Goal: Information Seeking & Learning: Learn about a topic

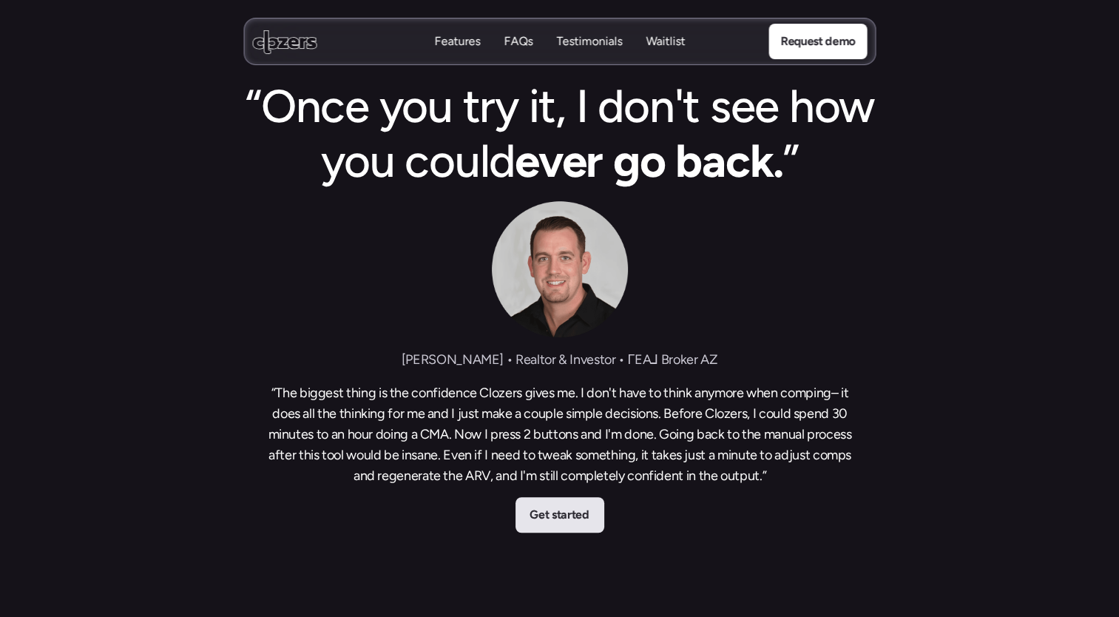
scroll to position [811, 0]
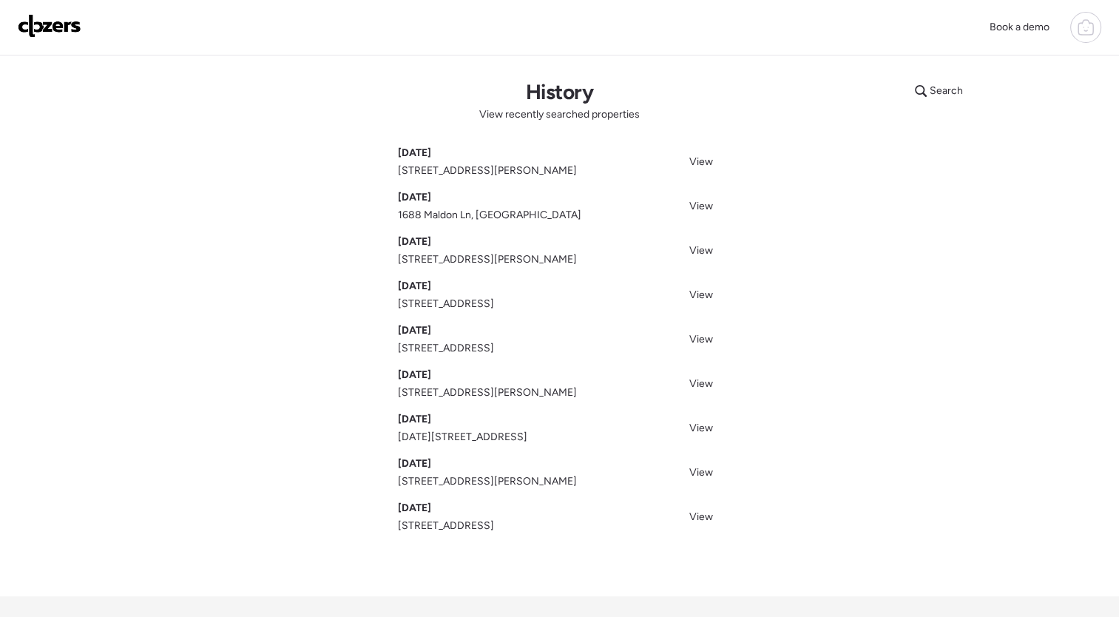
click at [449, 217] on span "1688 Maldon Ln, [GEOGRAPHIC_DATA]" at bounding box center [489, 215] width 183 height 15
drag, startPoint x: 449, startPoint y: 217, endPoint x: 538, endPoint y: 226, distance: 89.3
click at [538, 226] on div "[DATE] [STREET_ADDRESS][PERSON_NAME] View [DATE] [STREET_ADDRESS] View [DATE][G…" at bounding box center [560, 340] width 324 height 388
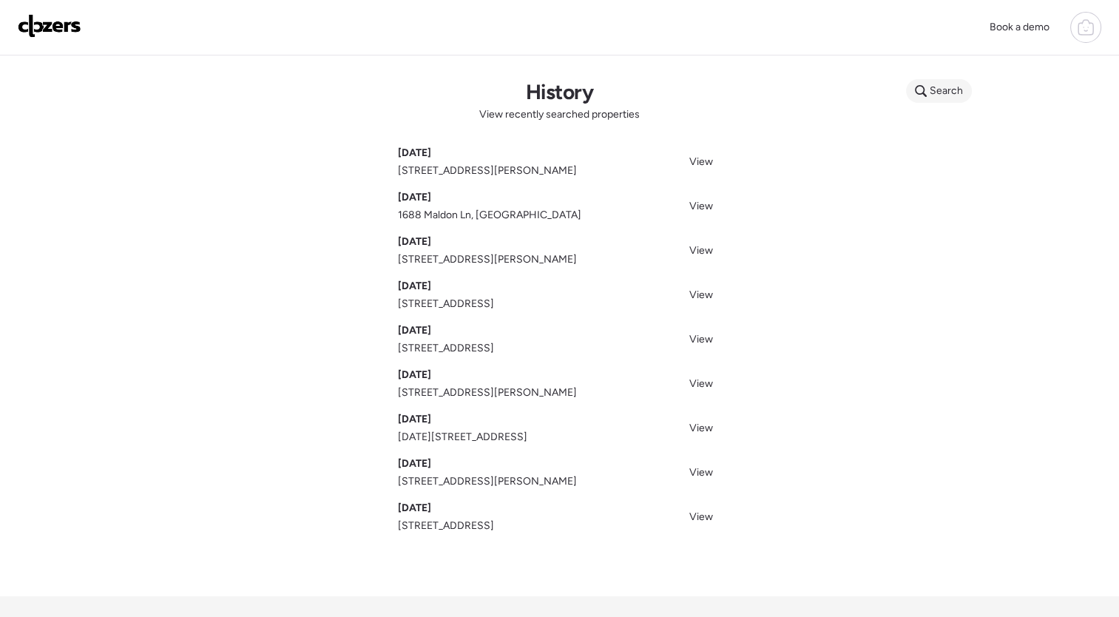
click at [937, 94] on span "Search" at bounding box center [946, 91] width 33 height 15
click at [961, 96] on input "text" at bounding box center [967, 93] width 109 height 21
click at [44, 31] on img at bounding box center [50, 26] width 64 height 24
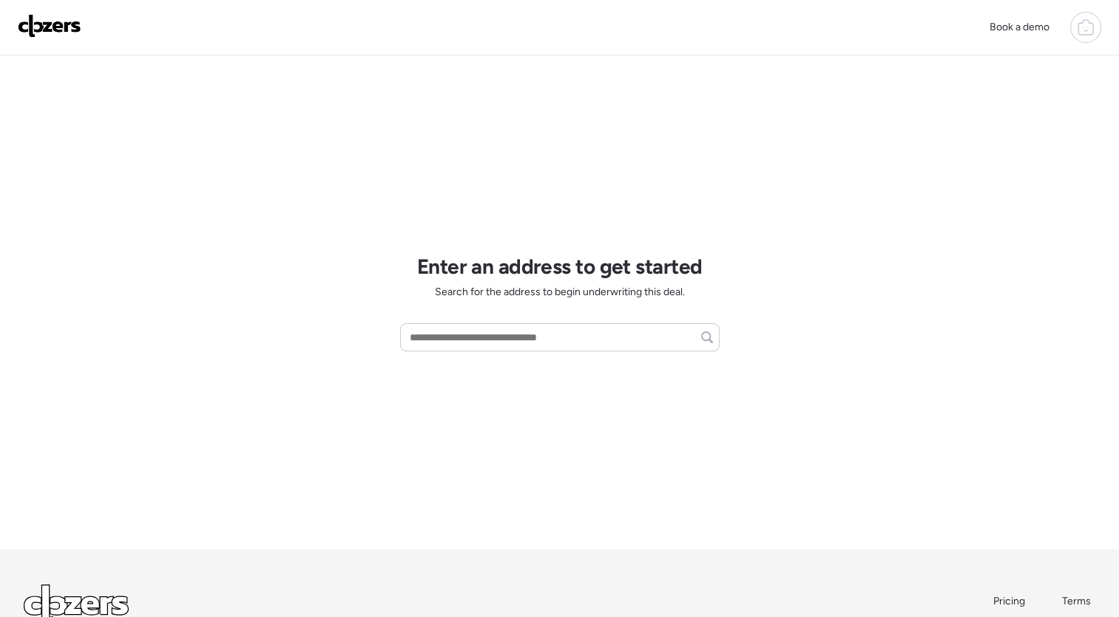
click at [876, 331] on div "Book a demo Enter an address to get started Search for the address to begin und…" at bounding box center [559, 365] width 1119 height 731
click at [460, 333] on input "text" at bounding box center [560, 337] width 306 height 21
paste input "**********"
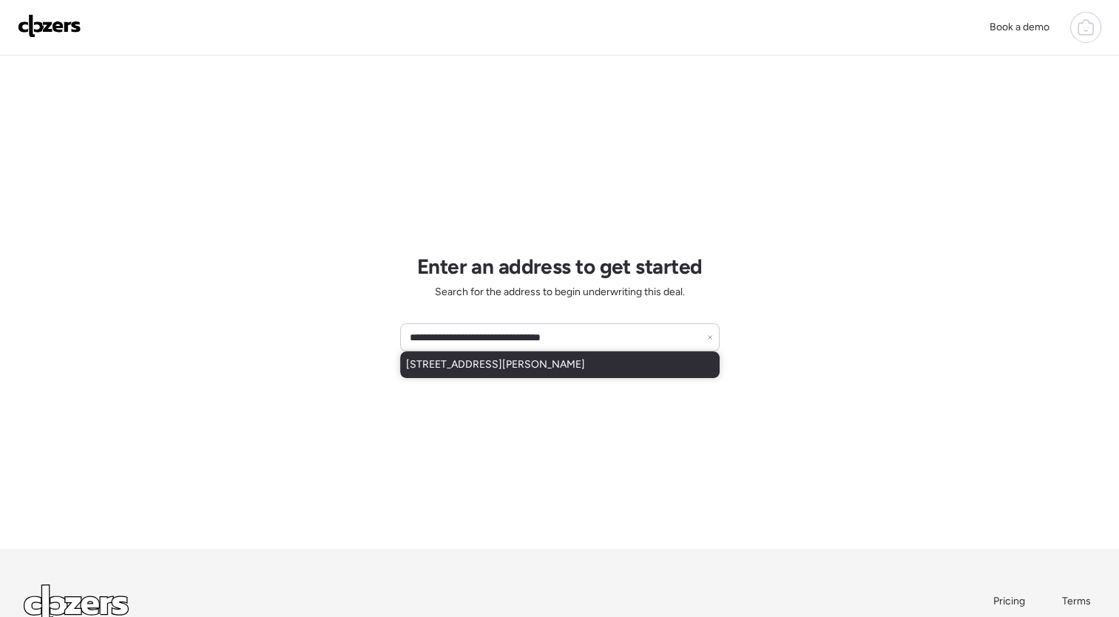
click at [636, 359] on div "905 Edna Ave, Saint Louis, MO, 63122" at bounding box center [560, 364] width 320 height 27
type input "**********"
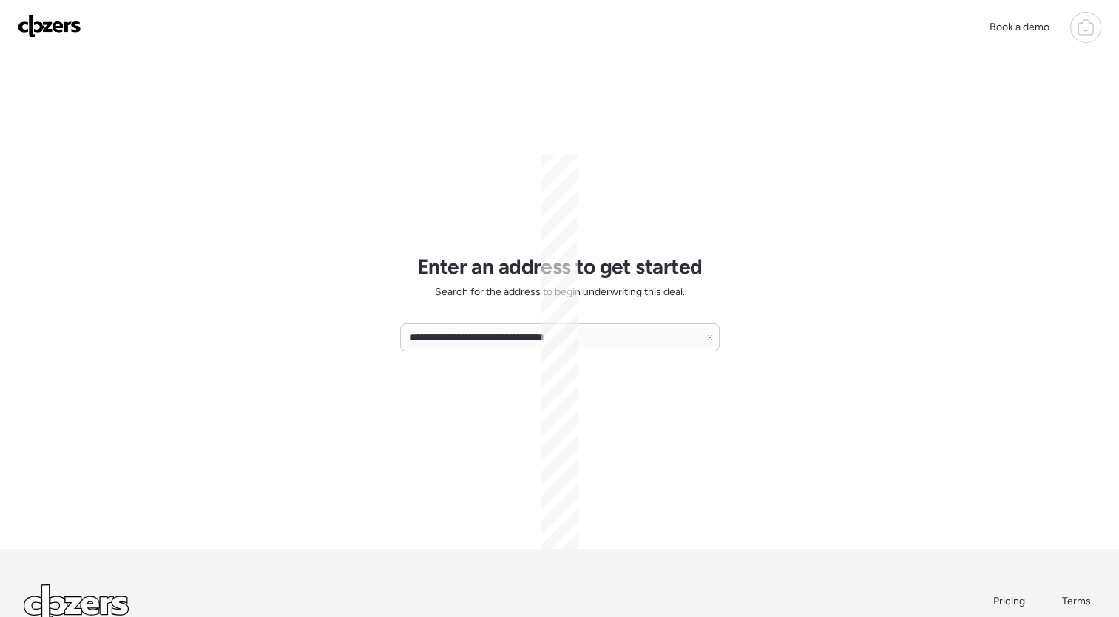
click at [896, 238] on div "**********" at bounding box center [559, 365] width 1119 height 731
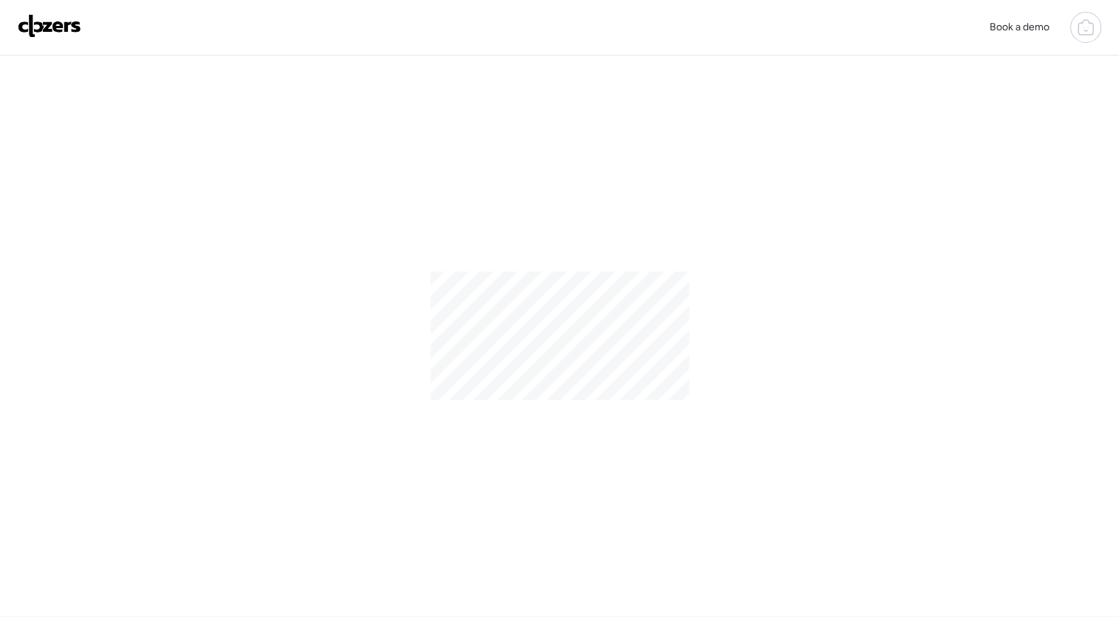
click at [677, 209] on div at bounding box center [559, 335] width 1119 height 561
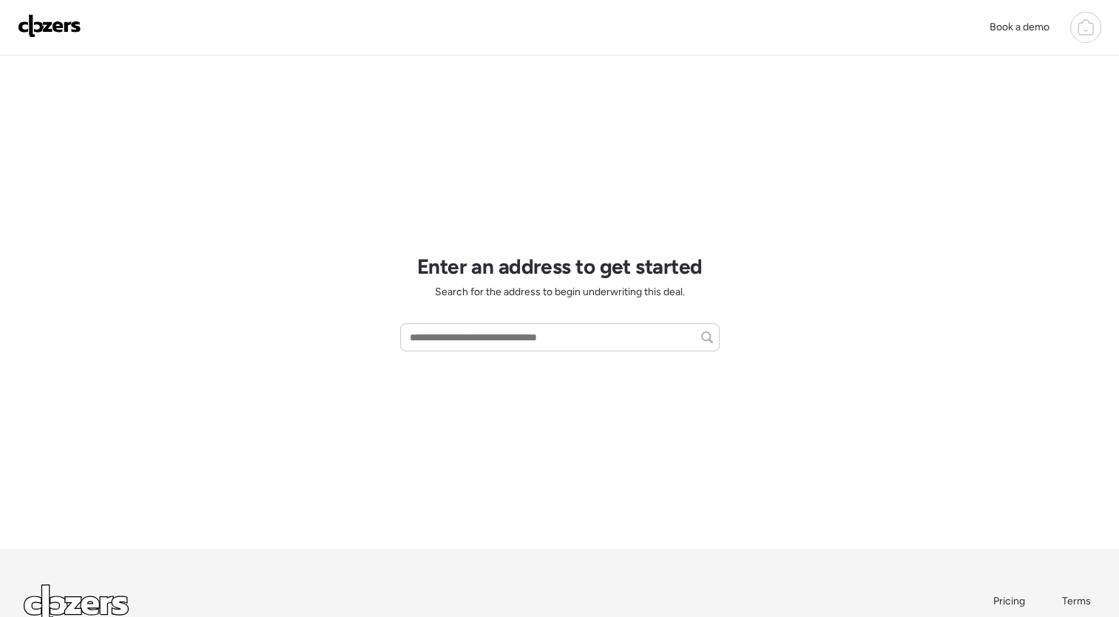
click at [1093, 28] on icon at bounding box center [1085, 29] width 15 height 12
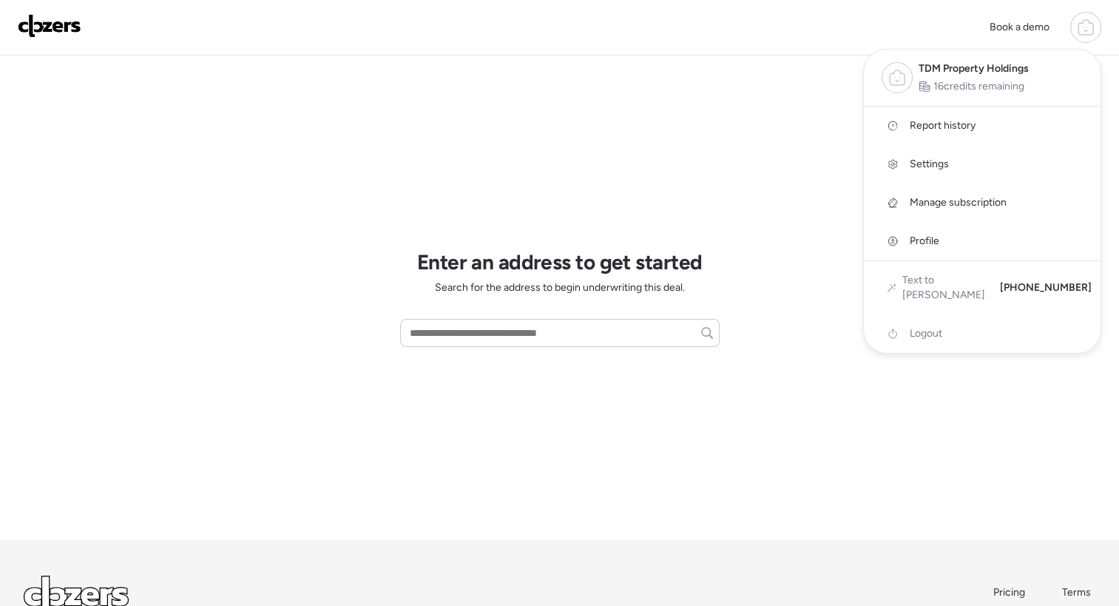
click at [941, 124] on span "Report history" at bounding box center [943, 125] width 66 height 15
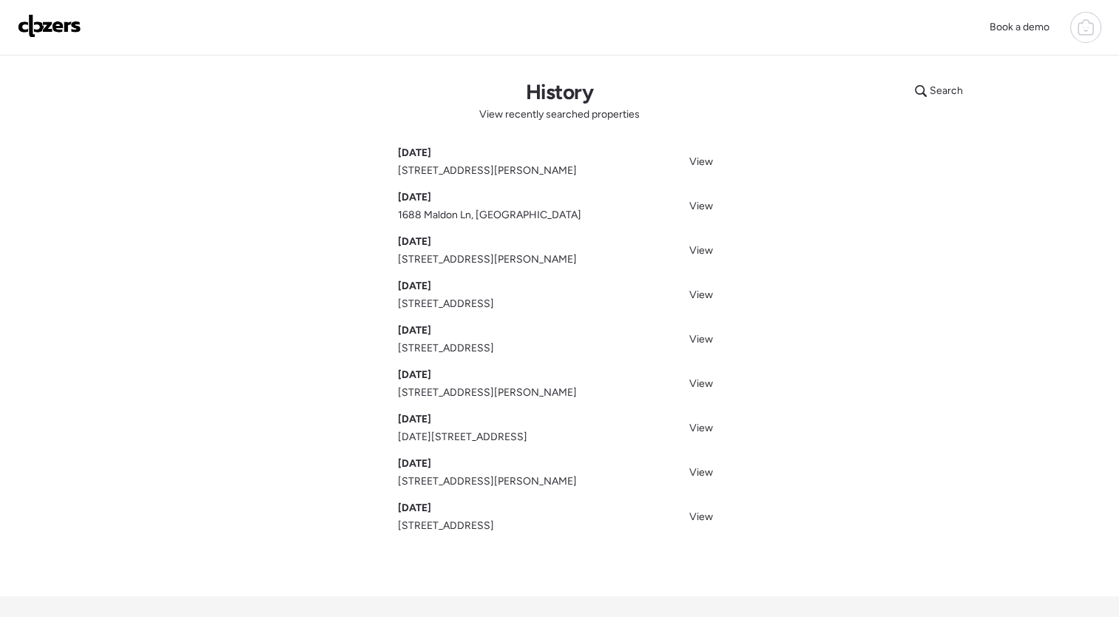
click at [532, 124] on div "Search History View recently searched properties [DATE] [STREET_ADDRESS][PERSON…" at bounding box center [559, 325] width 1035 height 541
drag, startPoint x: 532, startPoint y: 124, endPoint x: 527, endPoint y: 95, distance: 30.0
click at [527, 95] on div "Search History View recently searched properties [DATE] [STREET_ADDRESS][PERSON…" at bounding box center [559, 325] width 1035 height 541
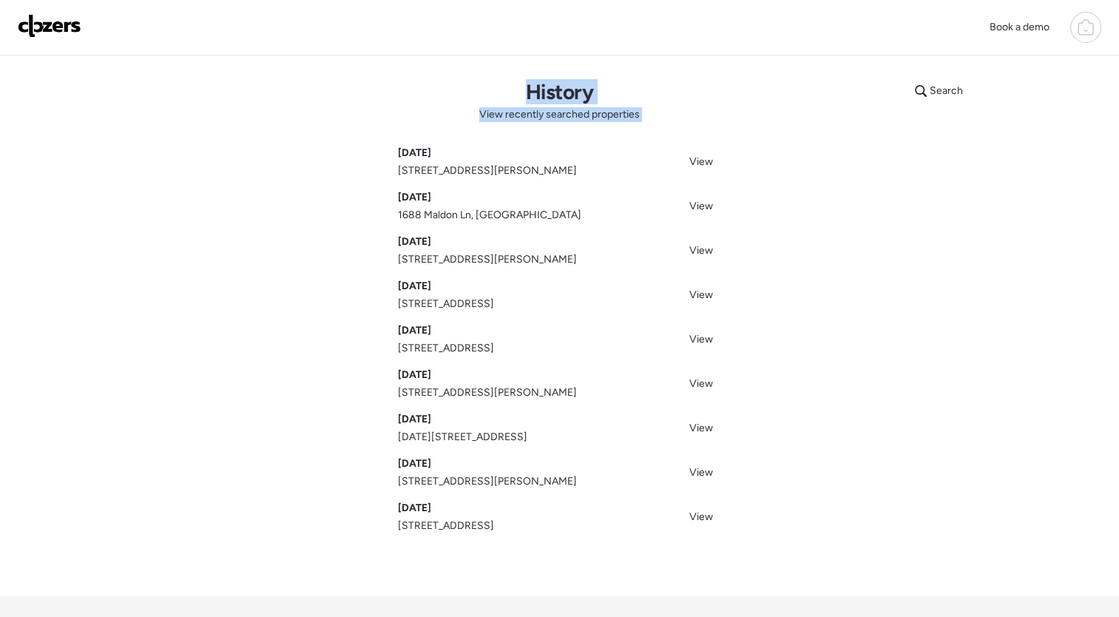
drag, startPoint x: 527, startPoint y: 95, endPoint x: 498, endPoint y: 114, distance: 34.7
click at [498, 114] on span "View recently searched properties" at bounding box center [559, 114] width 160 height 15
click at [583, 129] on div "Search History View recently searched properties [DATE] [STREET_ADDRESS][PERSON…" at bounding box center [559, 325] width 1035 height 541
click at [890, 129] on div "Search History View recently searched properties [DATE] [STREET_ADDRESS][PERSON…" at bounding box center [559, 325] width 1035 height 541
click at [1078, 27] on icon at bounding box center [1085, 29] width 15 height 12
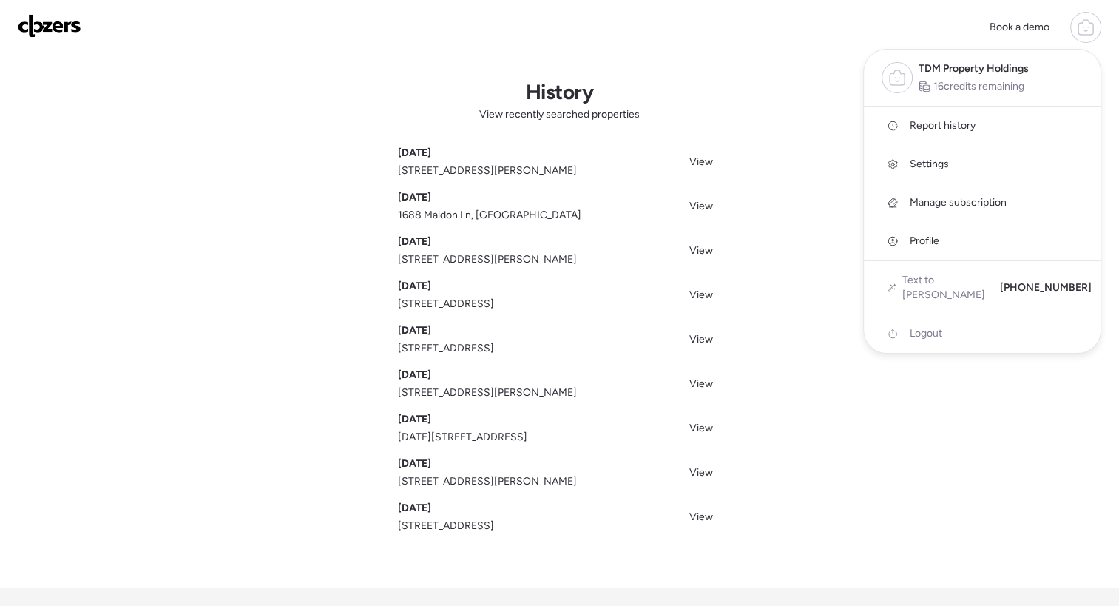
click at [429, 147] on div at bounding box center [559, 262] width 1119 height 606
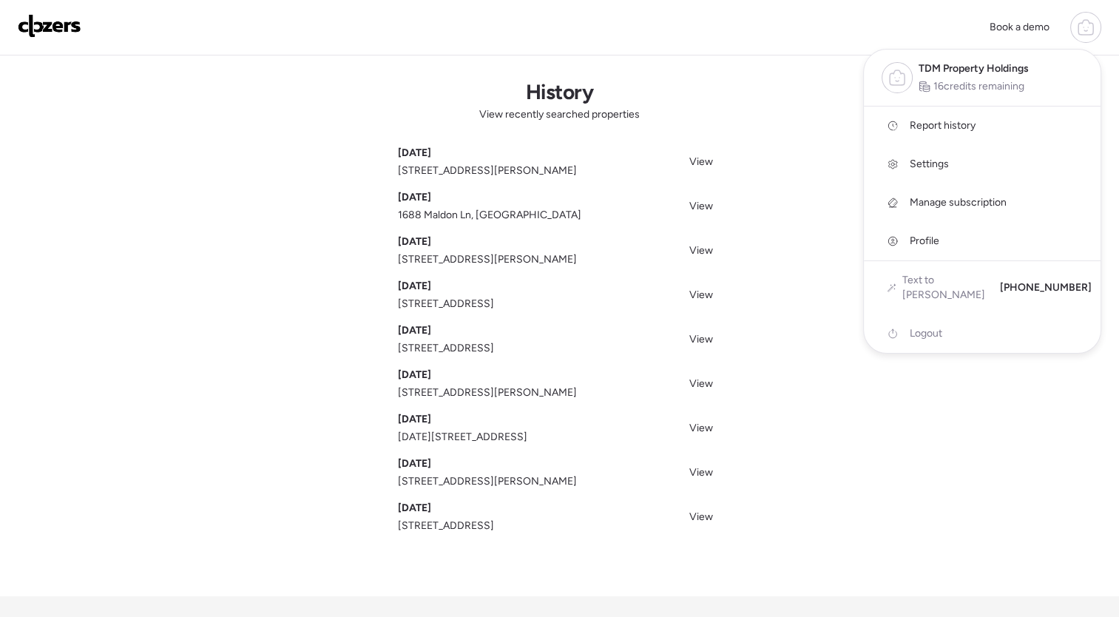
click at [429, 147] on span "[DATE]" at bounding box center [414, 153] width 33 height 15
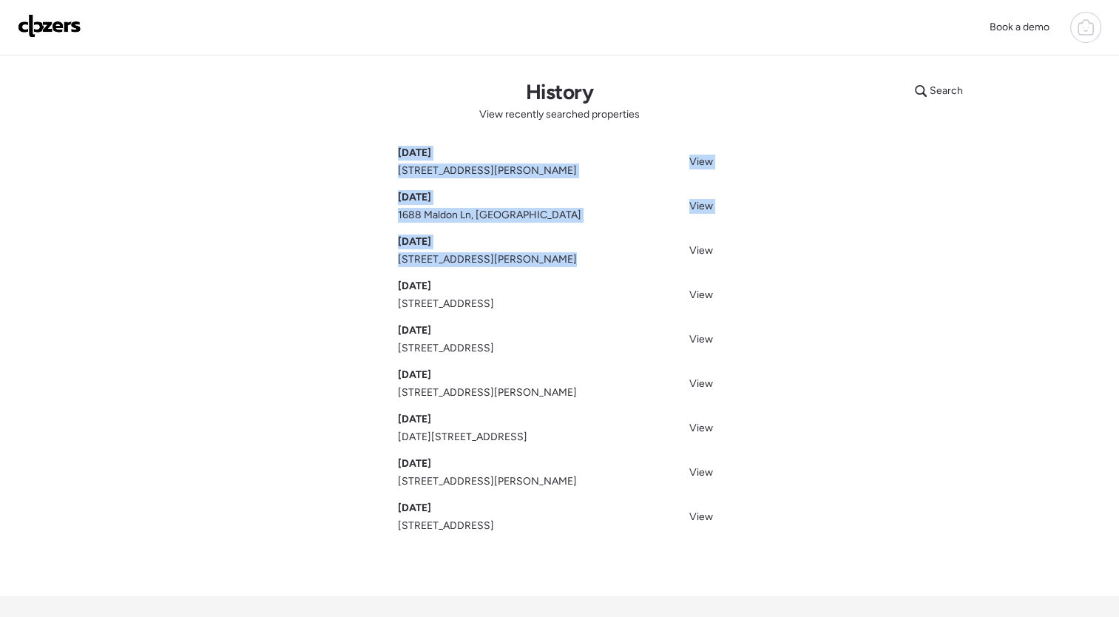
drag, startPoint x: 429, startPoint y: 147, endPoint x: 527, endPoint y: 249, distance: 140.7
click at [527, 249] on div "[DATE] [STREET_ADDRESS][PERSON_NAME] View [DATE] [STREET_ADDRESS] View [DATE][G…" at bounding box center [560, 340] width 324 height 388
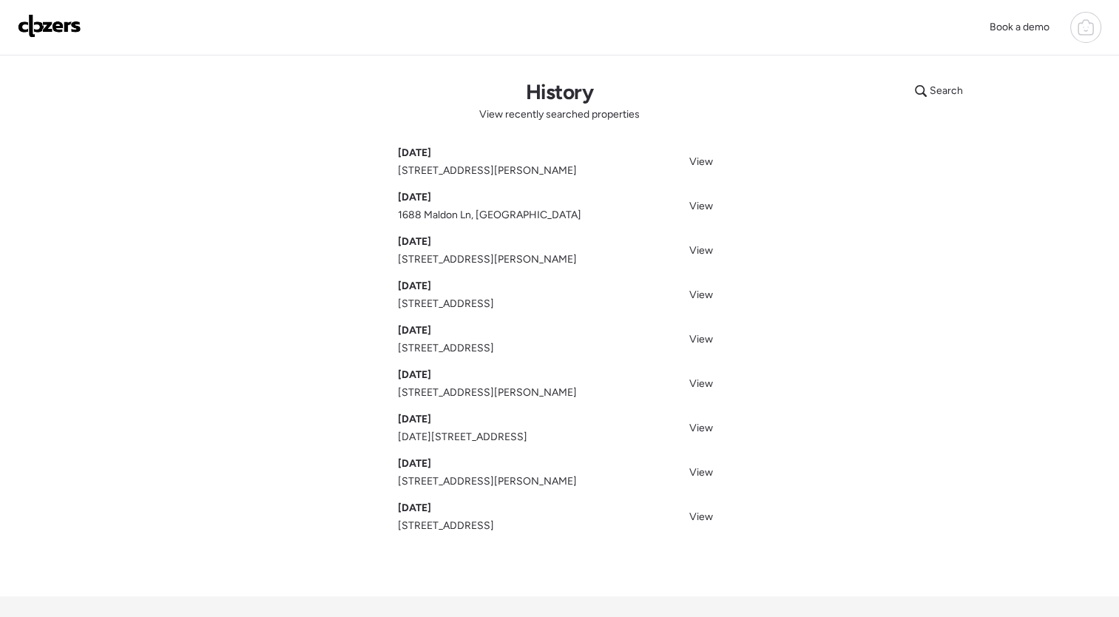
click at [479, 522] on span "[STREET_ADDRESS]" at bounding box center [446, 525] width 96 height 15
click at [1086, 42] on div at bounding box center [1085, 27] width 31 height 31
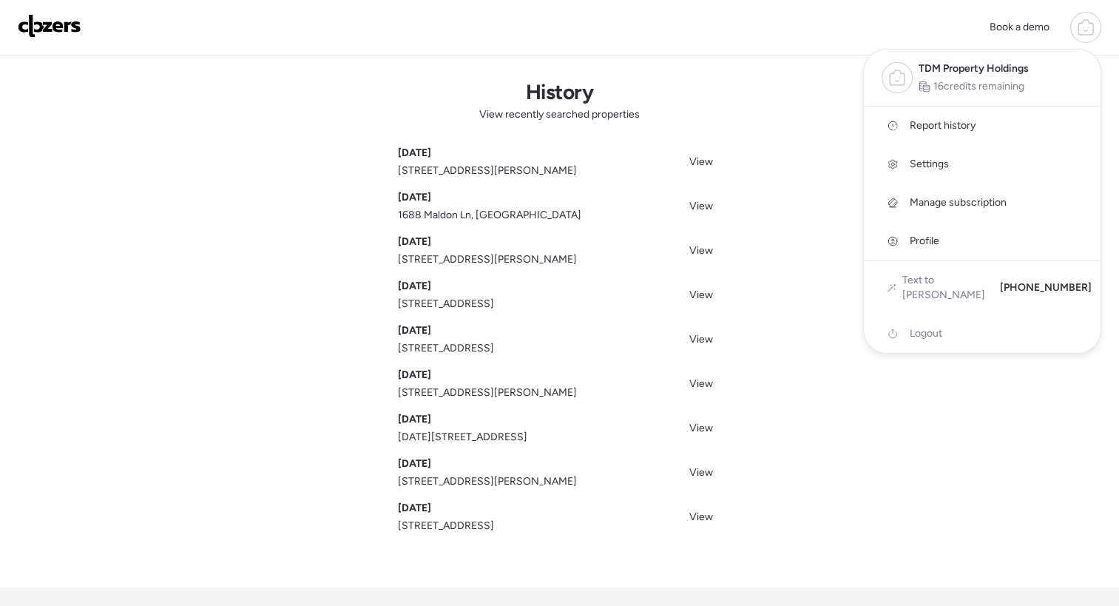
drag, startPoint x: 946, startPoint y: 84, endPoint x: 1032, endPoint y: 85, distance: 85.8
click at [1032, 85] on div "TDM Property Holdings 16 credits remaining" at bounding box center [982, 78] width 237 height 56
drag, startPoint x: 1032, startPoint y: 85, endPoint x: 1009, endPoint y: 87, distance: 23.0
click at [1009, 87] on span "16 credits remaining" at bounding box center [978, 86] width 91 height 15
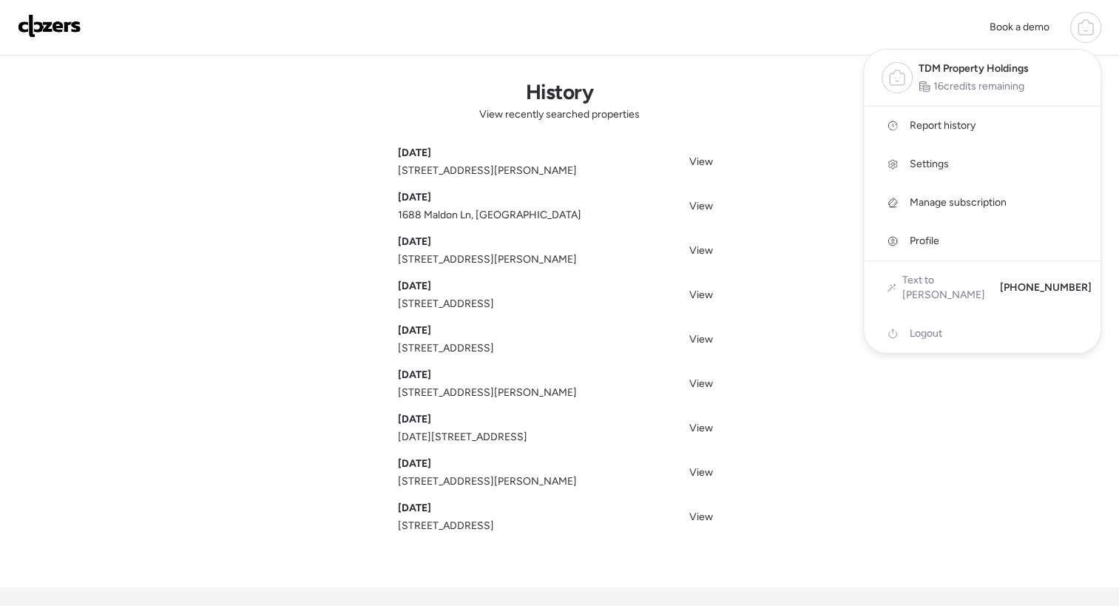
click at [837, 152] on div at bounding box center [559, 262] width 1119 height 606
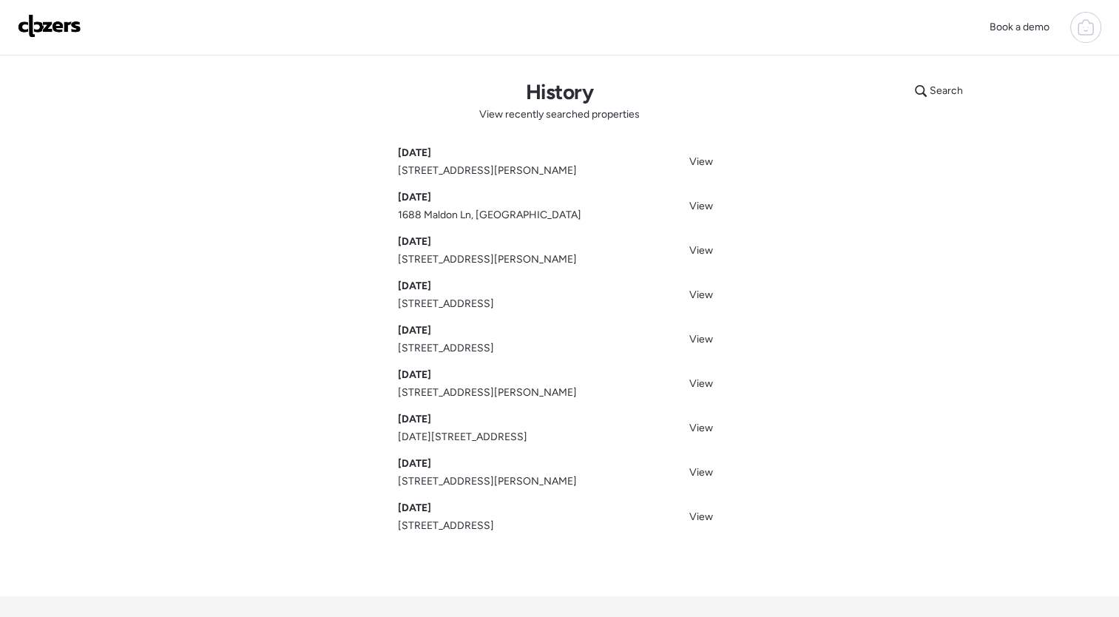
click at [837, 152] on div "Search History View recently searched properties Sep 12, 2025 9115 Jonmar Ct, S…" at bounding box center [559, 325] width 1035 height 541
click at [61, 22] on img at bounding box center [50, 26] width 64 height 24
